Goal: Register for event/course

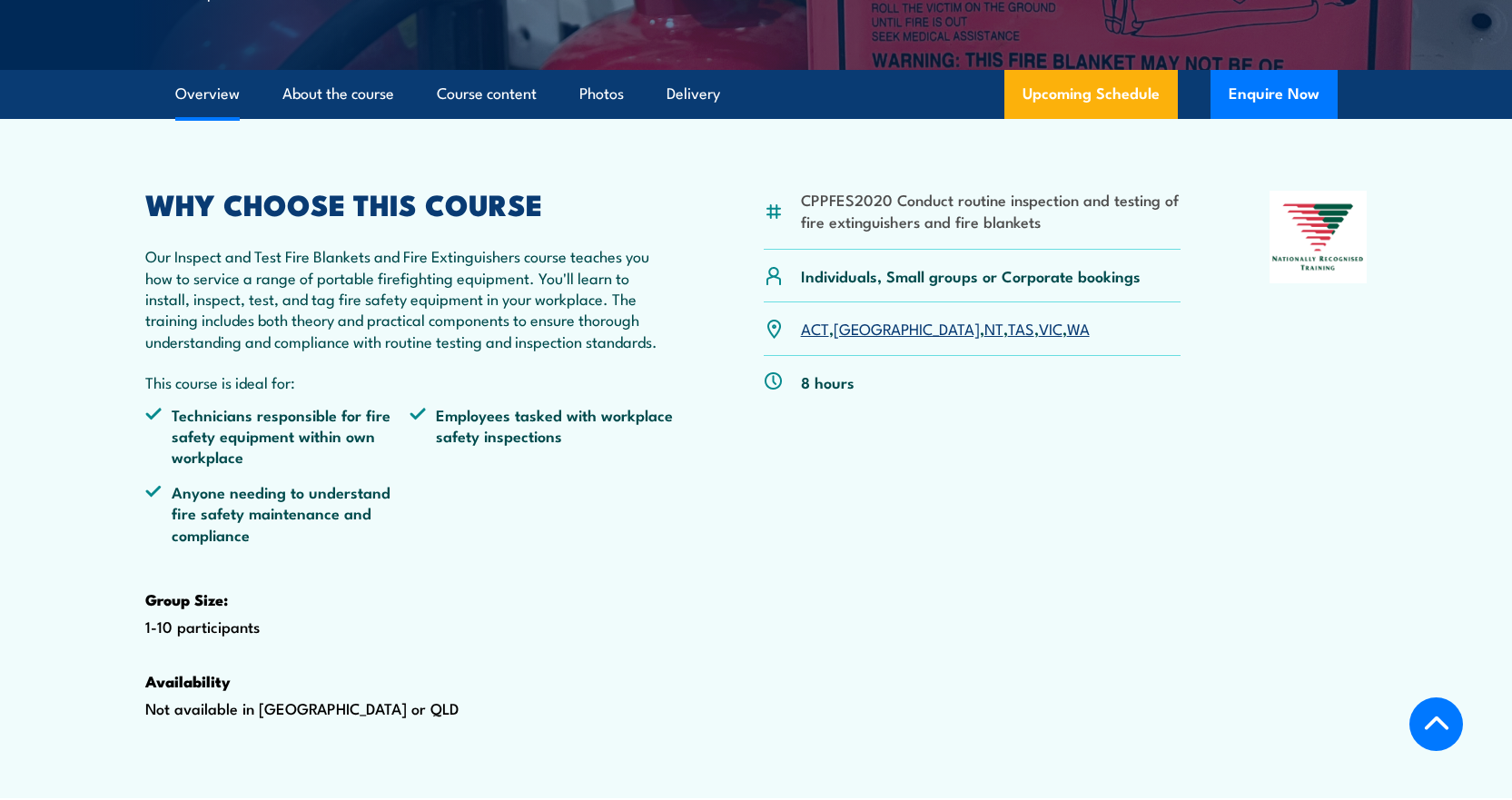
scroll to position [545, 0]
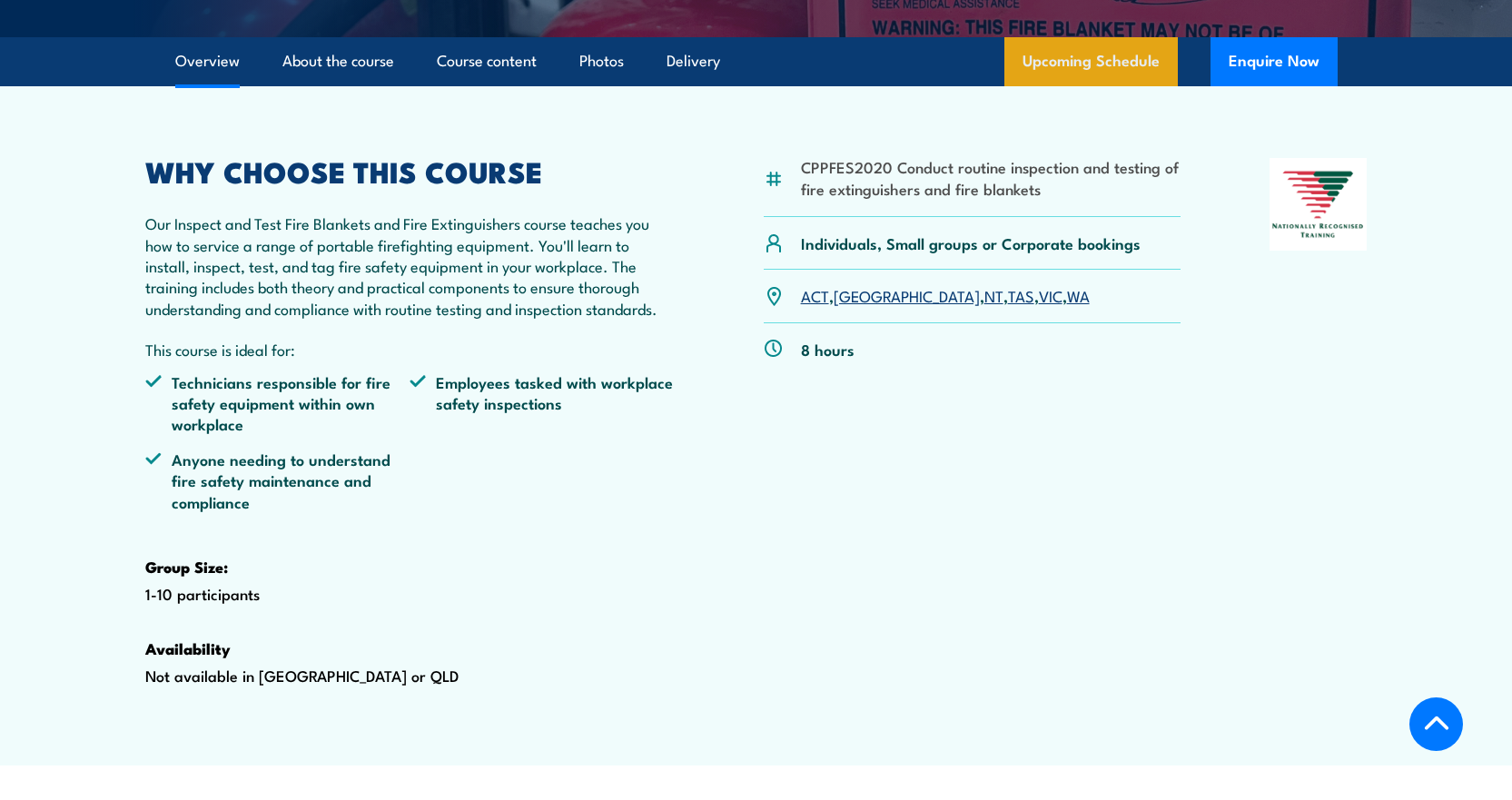
click at [1077, 87] on link "Upcoming Schedule" at bounding box center [1091, 61] width 174 height 49
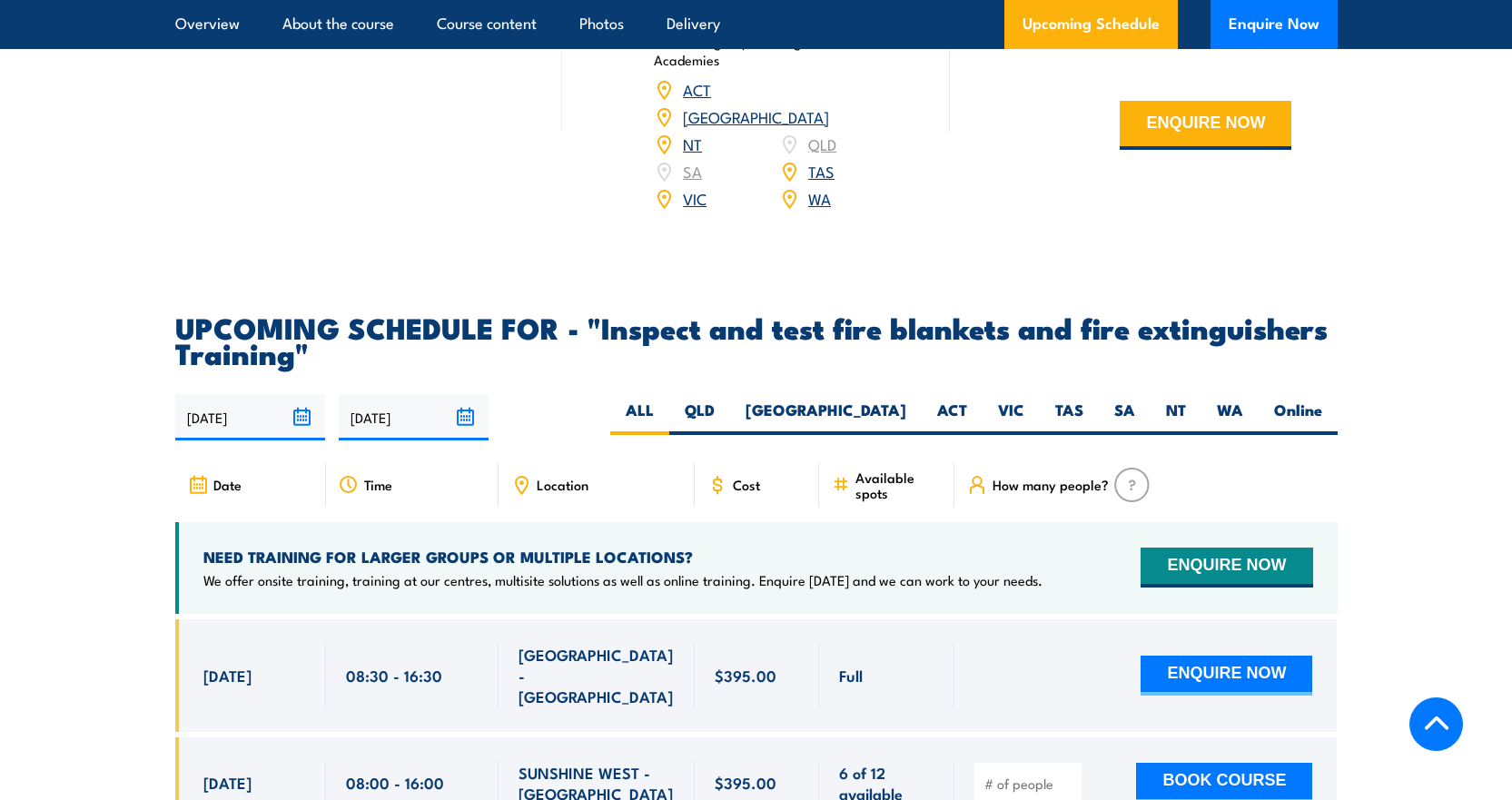
scroll to position [3193, 0]
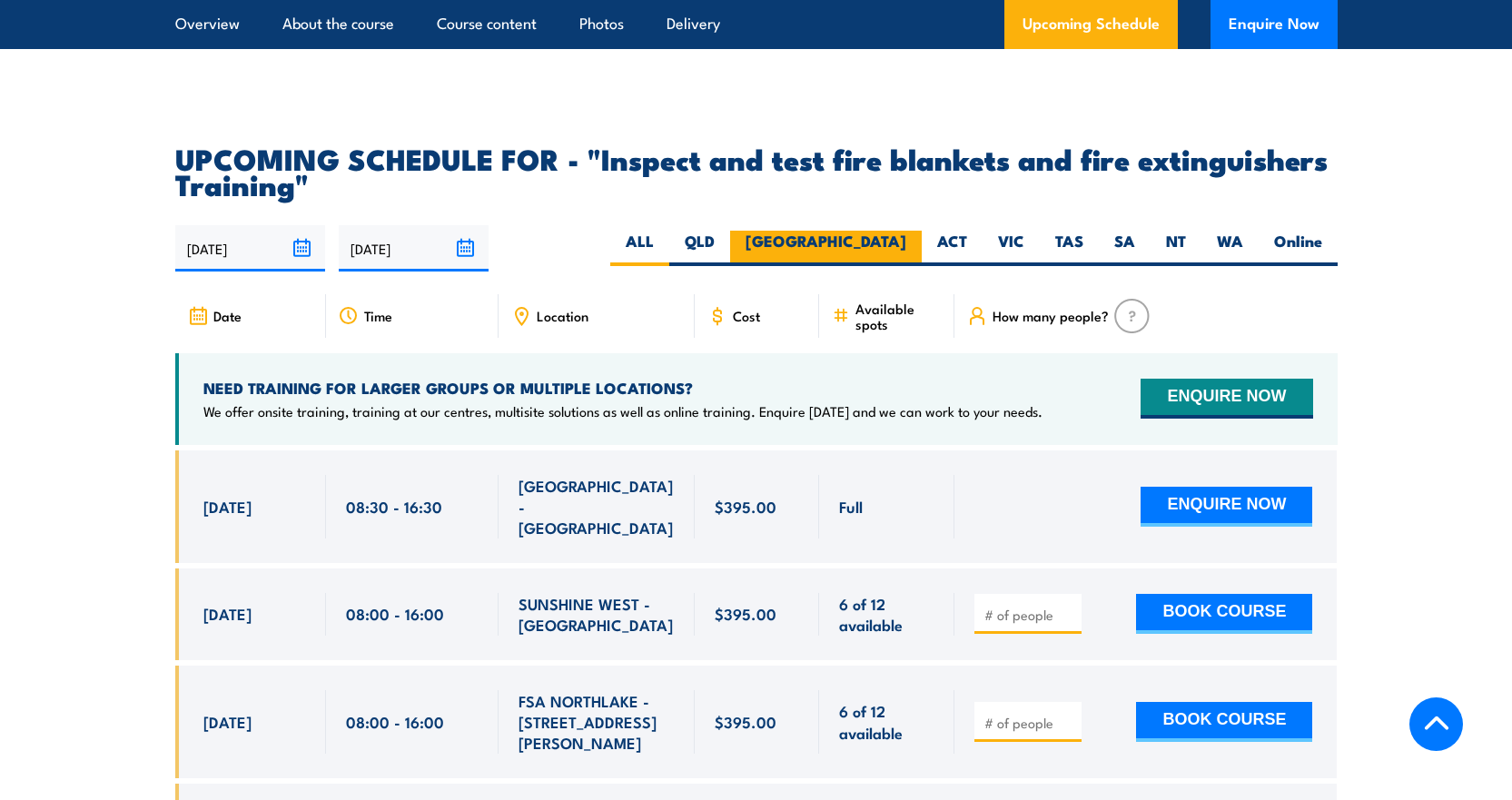
click at [907, 266] on label "[GEOGRAPHIC_DATA]" at bounding box center [826, 248] width 192 height 35
click at [907, 243] on input "[GEOGRAPHIC_DATA]" at bounding box center [912, 236] width 12 height 12
radio input "true"
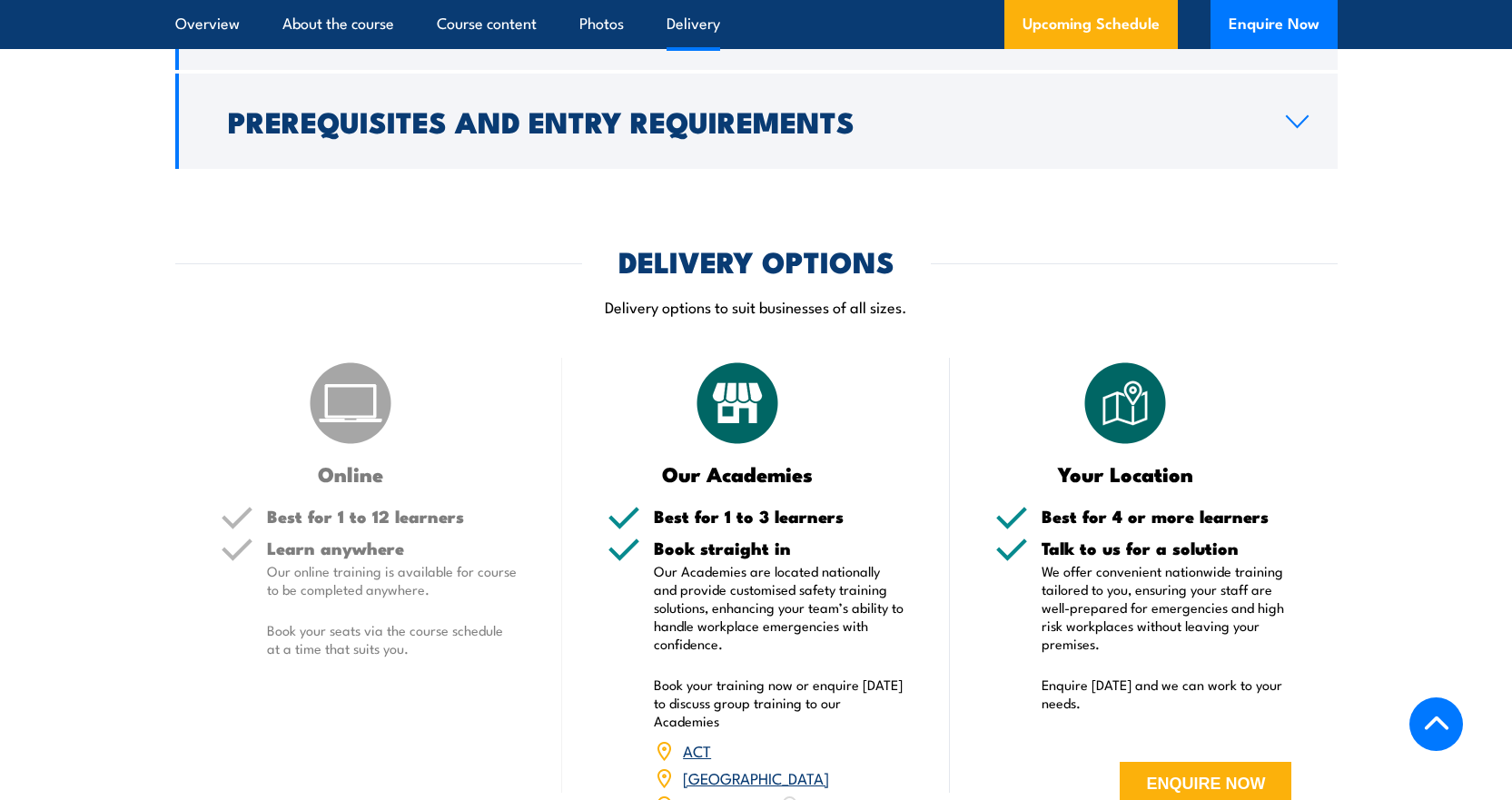
scroll to position [2193, 0]
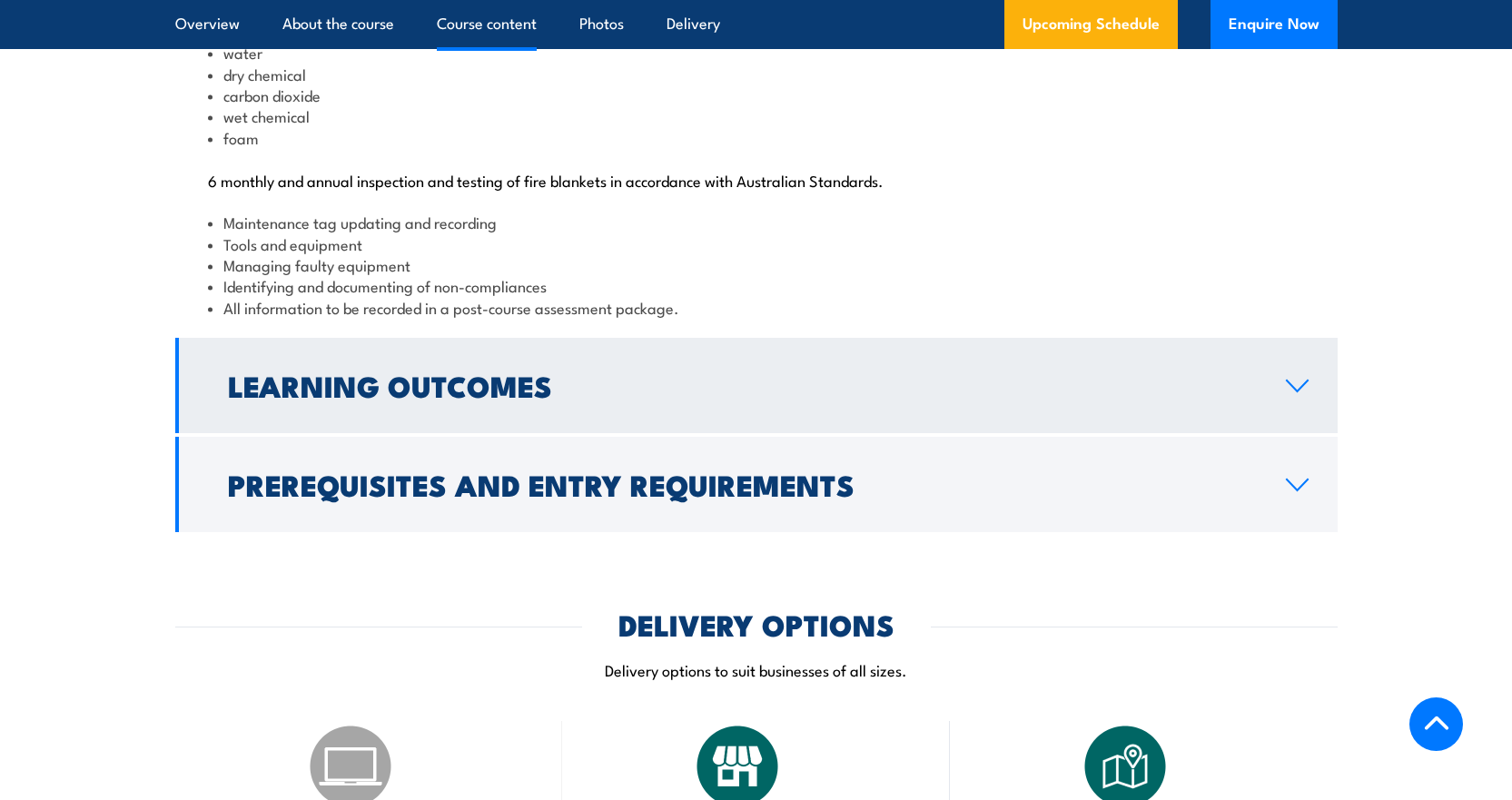
click at [408, 398] on h2 "Learning Outcomes" at bounding box center [742, 384] width 1029 height 25
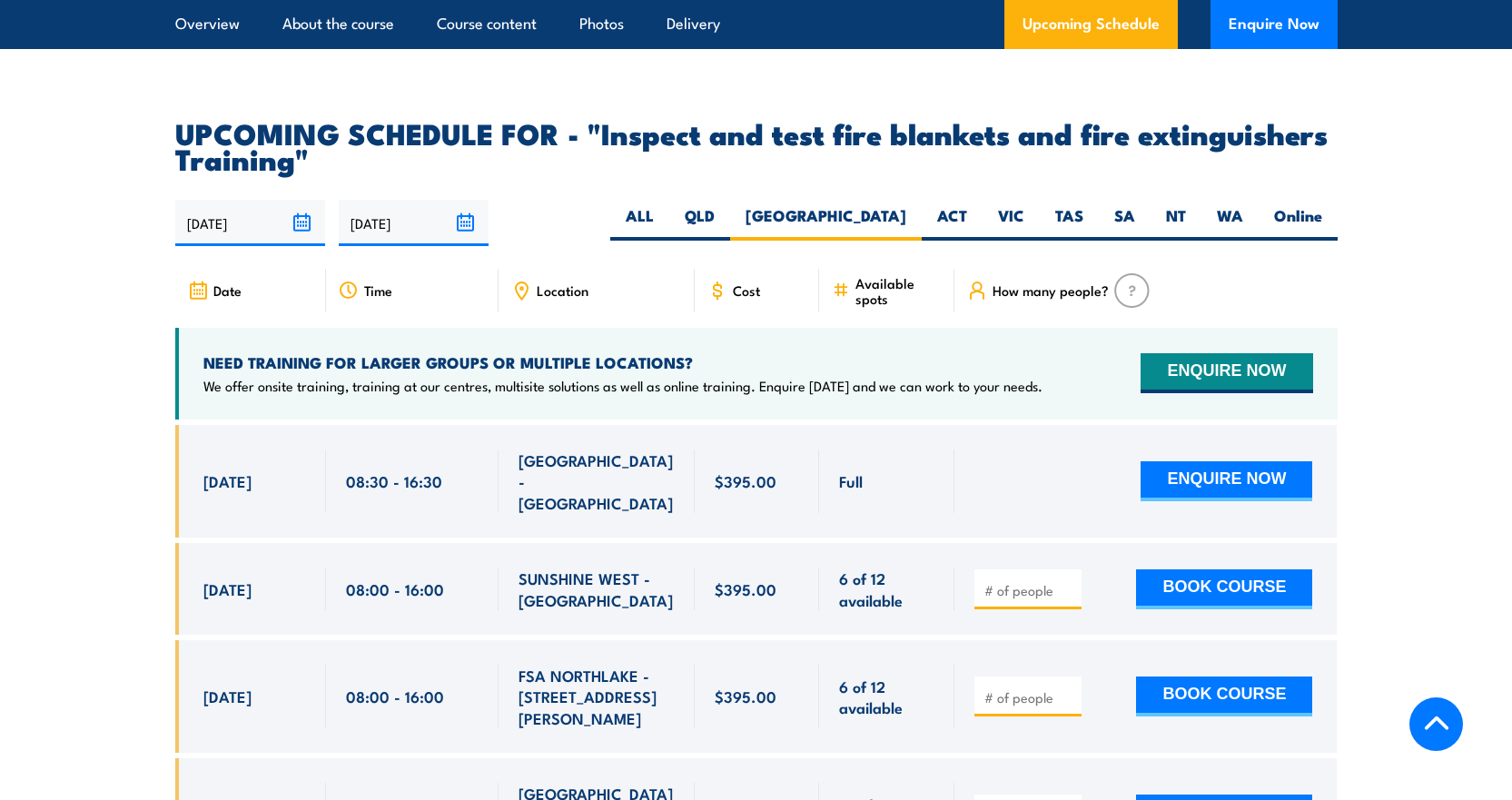
scroll to position [3089, 0]
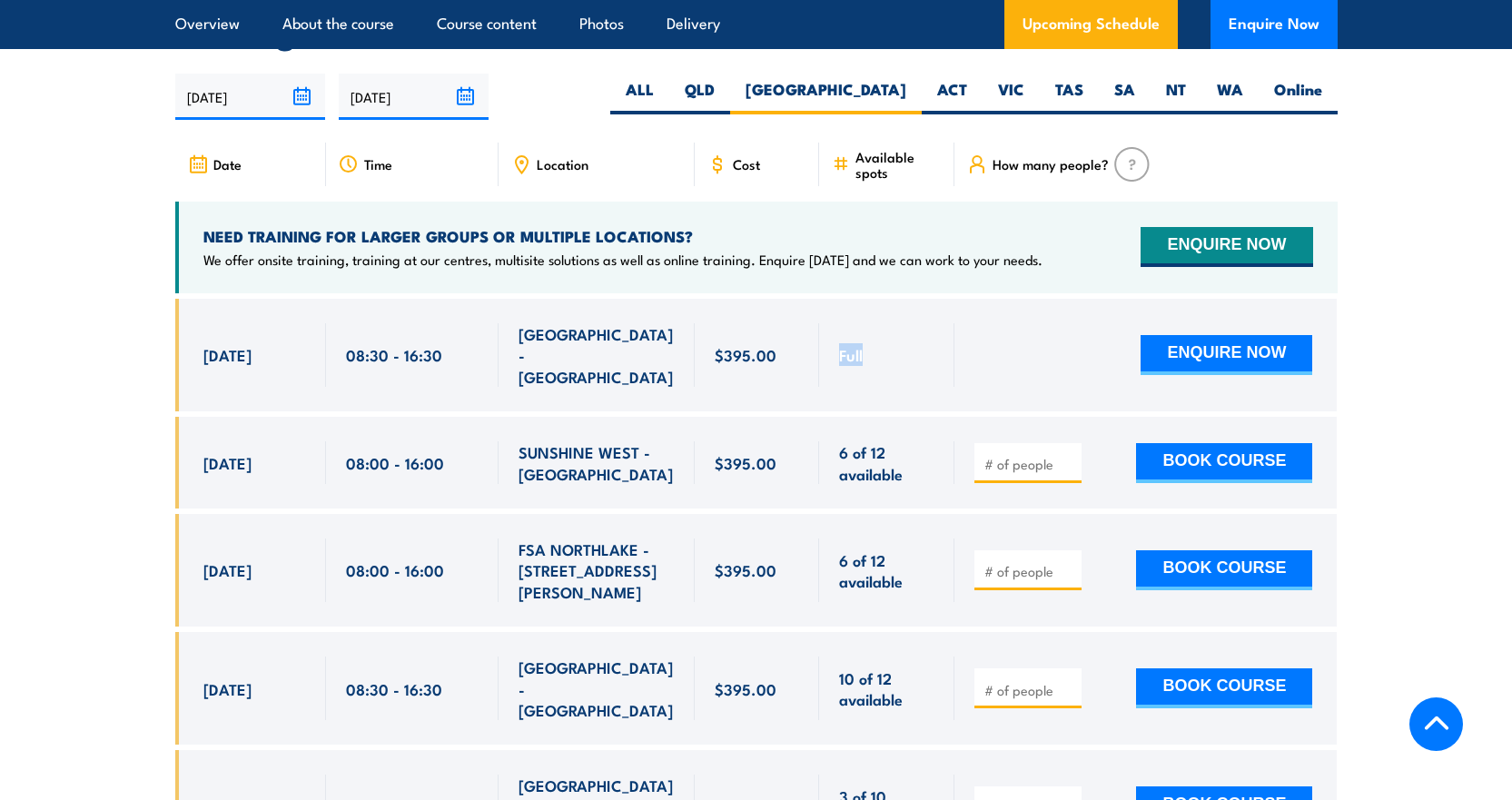
drag, startPoint x: 863, startPoint y: 380, endPoint x: 833, endPoint y: 387, distance: 30.8
click at [833, 387] on div "Full" at bounding box center [887, 354] width 136 height 113
click at [867, 381] on div "Full" at bounding box center [886, 355] width 96 height 63
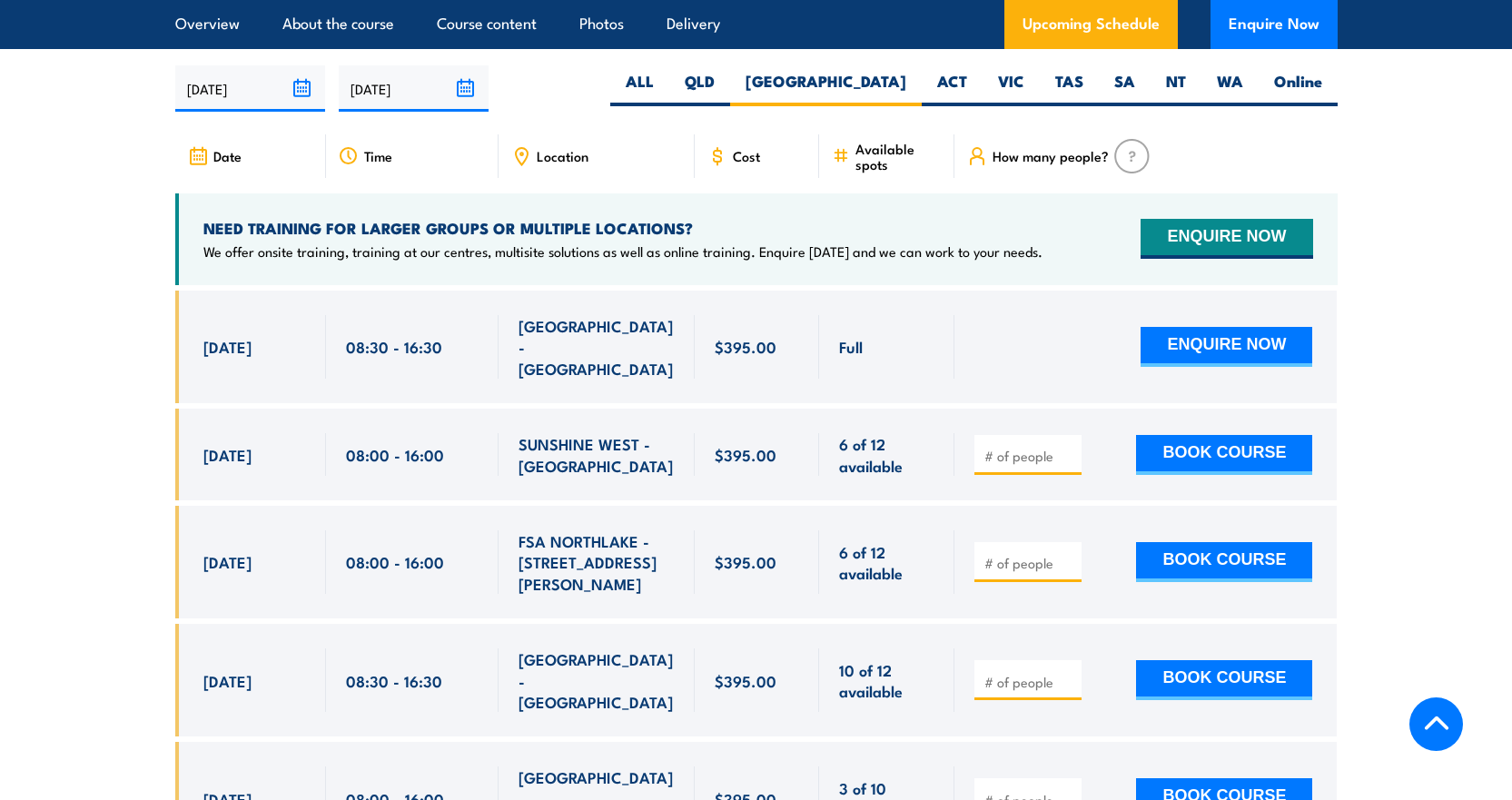
scroll to position [2907, 0]
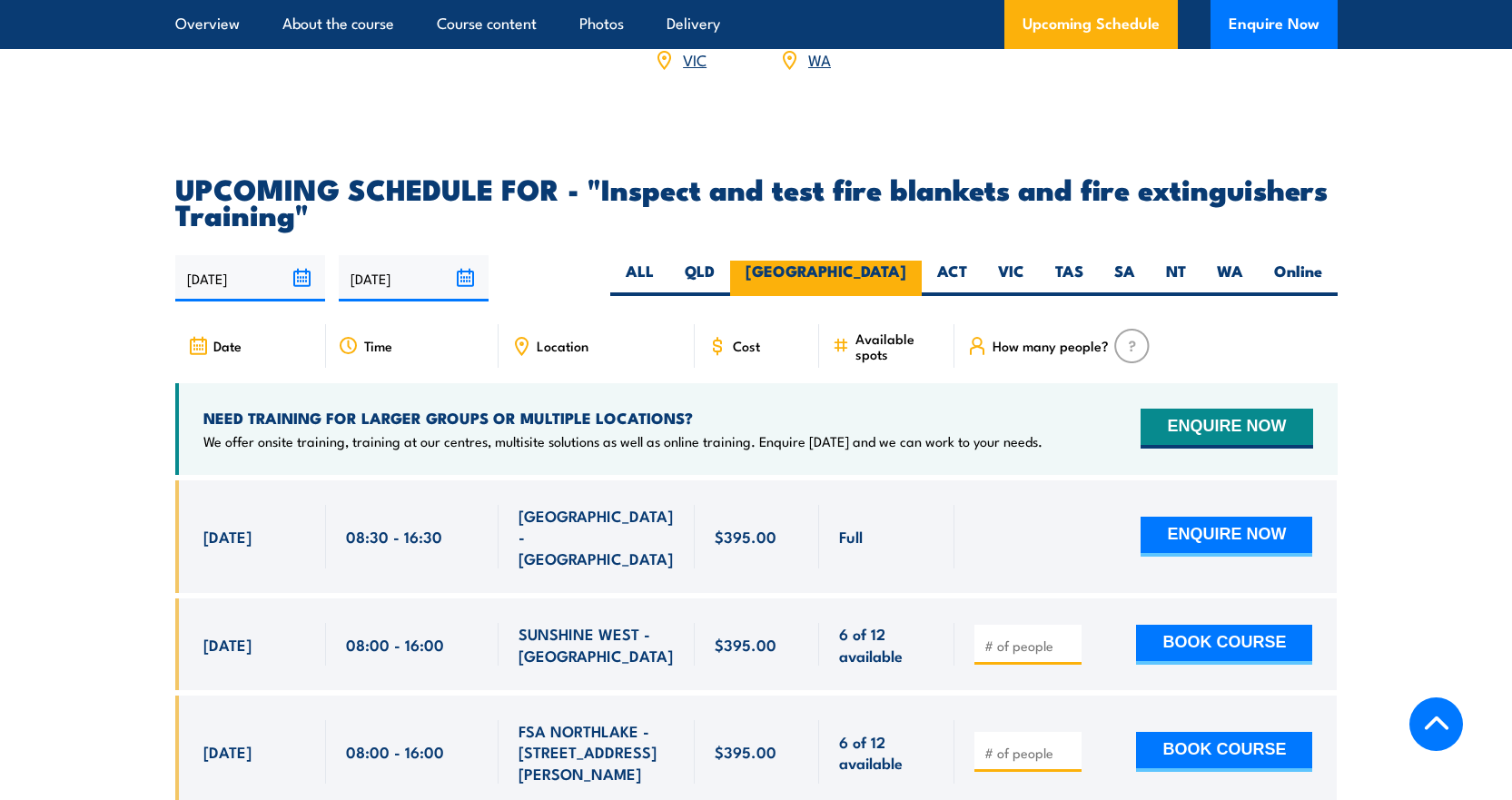
click at [889, 296] on label "[GEOGRAPHIC_DATA]" at bounding box center [826, 278] width 192 height 35
click at [907, 273] on input "[GEOGRAPHIC_DATA]" at bounding box center [912, 266] width 12 height 12
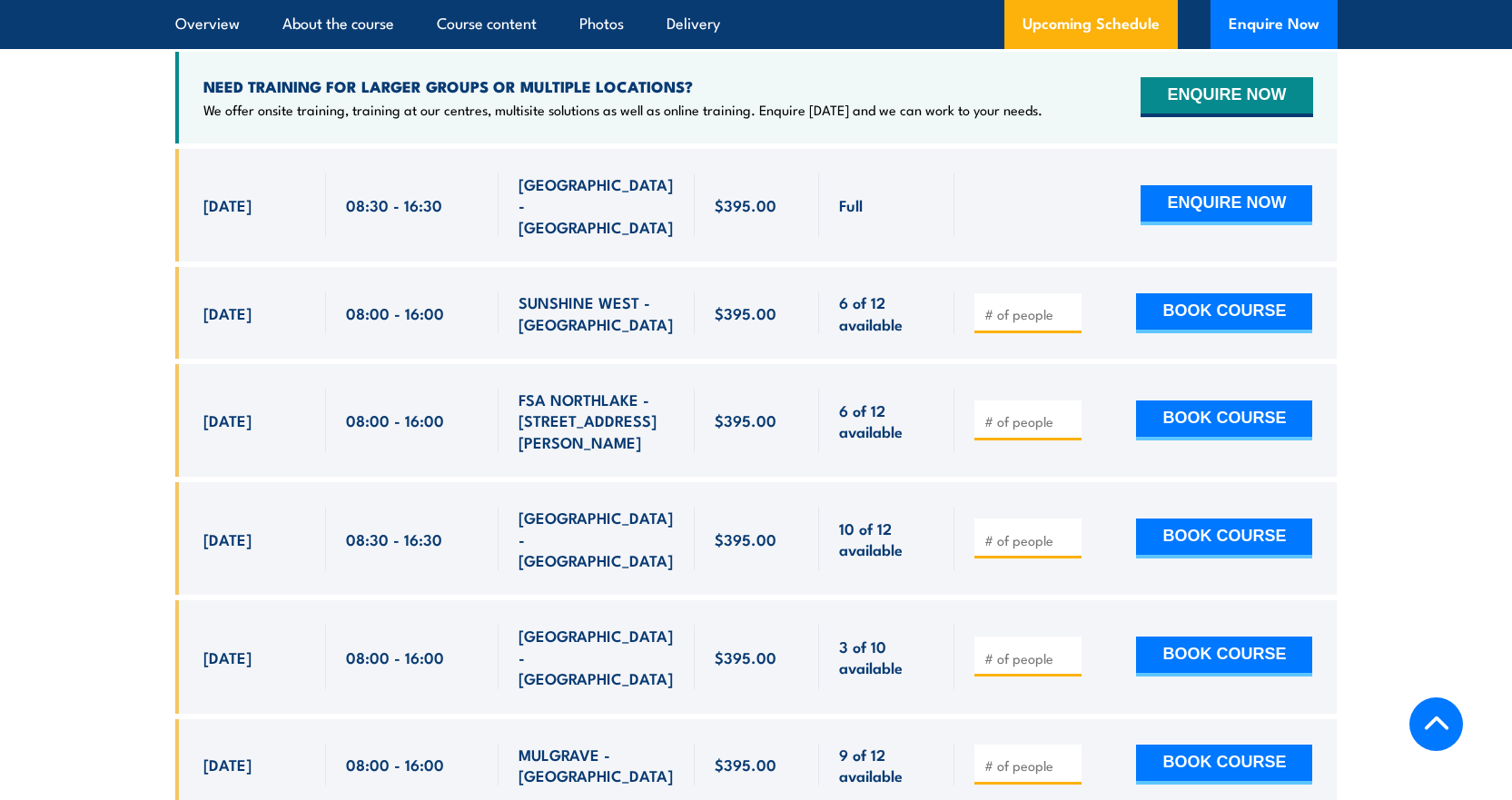
scroll to position [3271, 0]
